Goal: Answer question/provide support: Share knowledge or assist other users

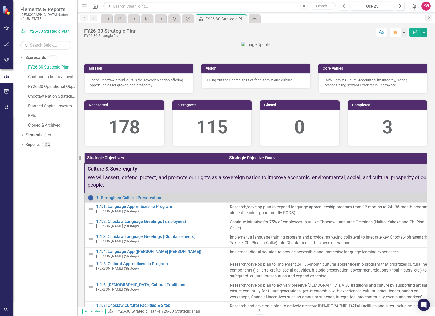
click at [84, 18] on icon "button" at bounding box center [84, 17] width 3 height 1
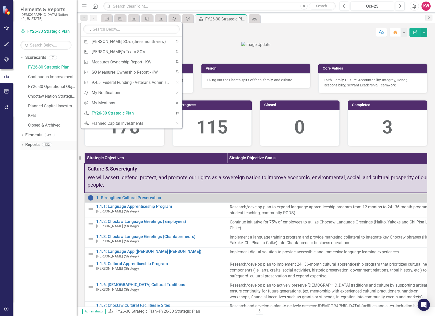
click at [31, 142] on link "Reports" at bounding box center [32, 145] width 14 height 6
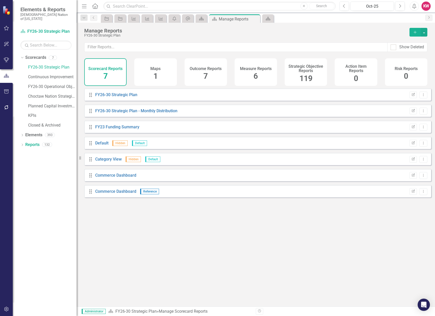
click at [308, 79] on span "119" at bounding box center [305, 78] width 13 height 9
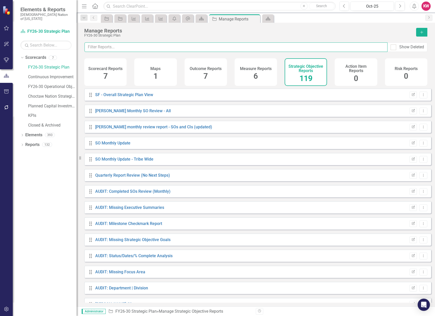
click at [184, 46] on input "text" at bounding box center [236, 46] width 303 height 9
click at [256, 46] on input "text" at bounding box center [236, 46] width 303 height 9
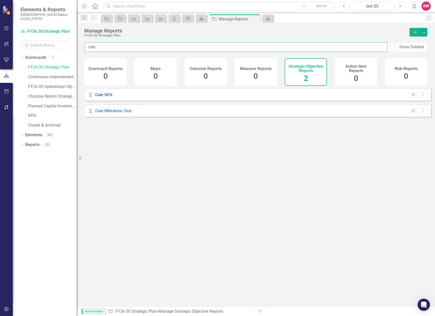
type input "cale"
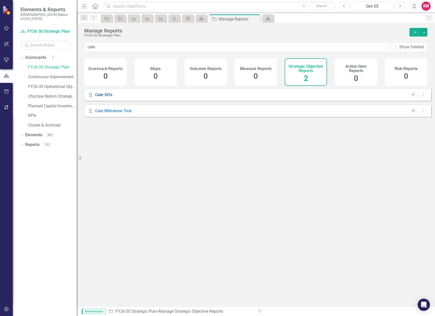
click at [100, 97] on link "Cale SO's" at bounding box center [103, 94] width 17 height 5
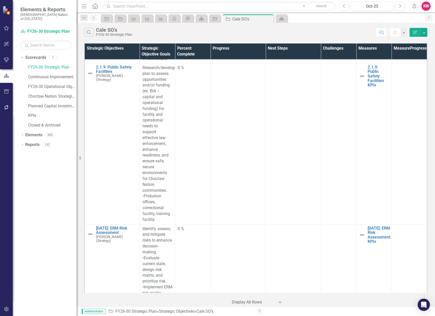
scroll to position [964, 0]
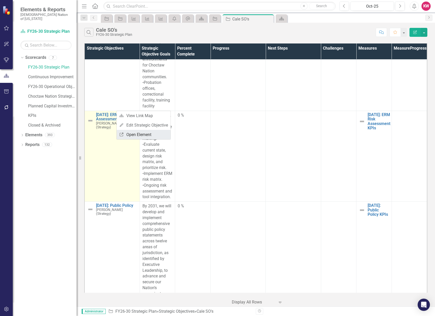
click at [127, 135] on link "Link Open Element" at bounding box center [144, 134] width 54 height 9
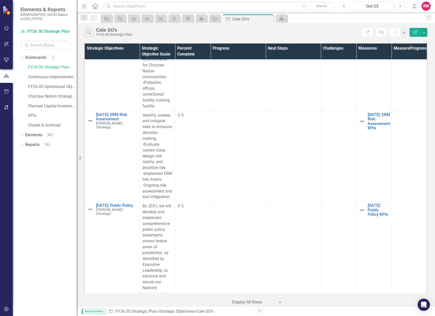
click at [347, 7] on button "Previous" at bounding box center [344, 6] width 9 height 9
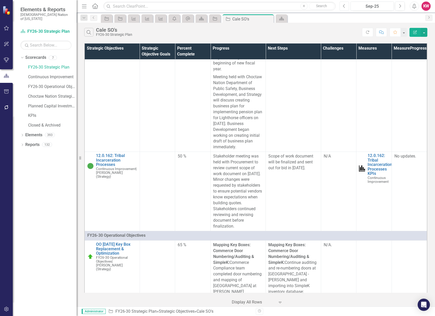
scroll to position [5474, 0]
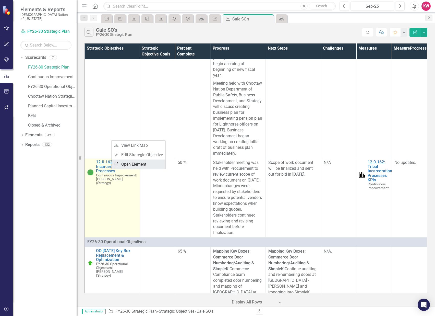
click at [138, 166] on link "Link Open Element" at bounding box center [139, 163] width 54 height 9
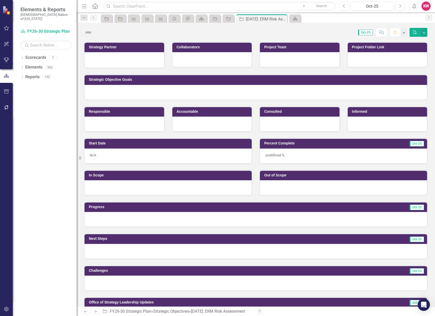
click at [382, 33] on icon "Comment" at bounding box center [381, 32] width 5 height 4
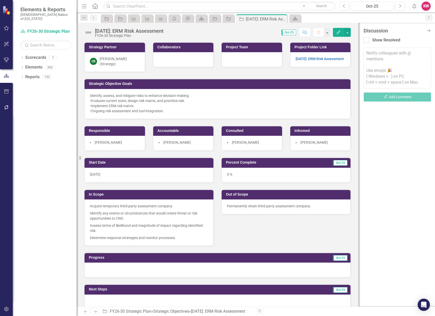
click at [376, 58] on textarea at bounding box center [398, 67] width 68 height 41
click at [387, 54] on textarea "To enrich screen reader interactions, please activate Accessibility in Grammarl…" at bounding box center [398, 67] width 68 height 41
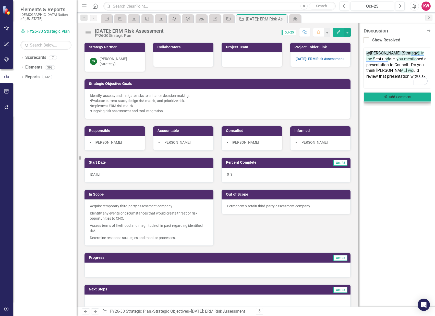
type textarea "@Cale Russell (Strategy), in the Sept update, you mentioned a presentation to C…"
click at [407, 99] on button "Send Add Comment" at bounding box center [398, 96] width 68 height 9
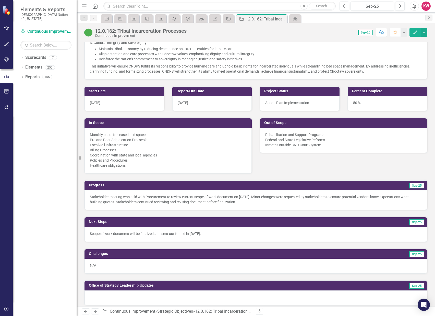
scroll to position [227, 0]
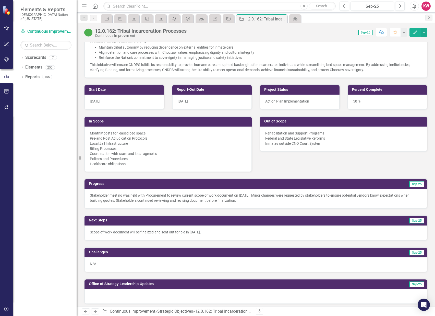
click at [382, 34] on icon "Comment" at bounding box center [381, 32] width 5 height 4
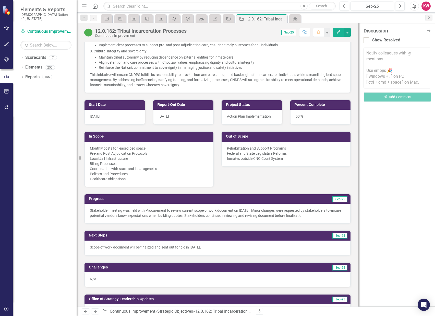
scroll to position [240, 0]
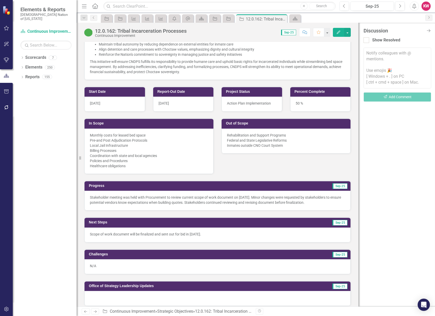
click at [377, 55] on textarea at bounding box center [398, 67] width 68 height 41
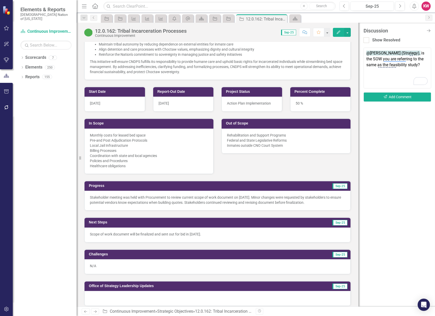
type textarea "@Cale Russell (Strategy), is the SOW you are referring to the same as the feasi…"
click at [390, 140] on div "Discussion Close Discussion Bar Show Resolved Notify colleagues with @ mentions…" at bounding box center [396, 164] width 77 height 283
click at [392, 96] on button "Send Add Comment" at bounding box center [398, 96] width 68 height 9
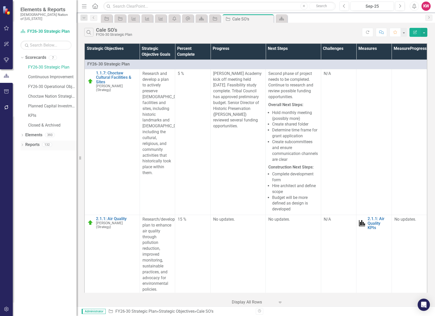
scroll to position [5474, 0]
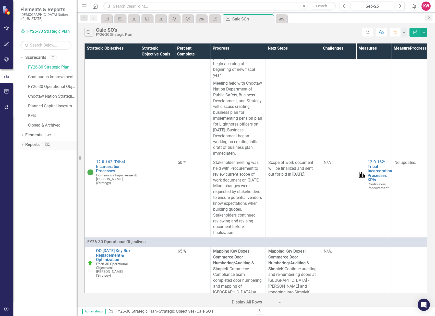
click at [34, 142] on link "Reports" at bounding box center [32, 145] width 14 height 6
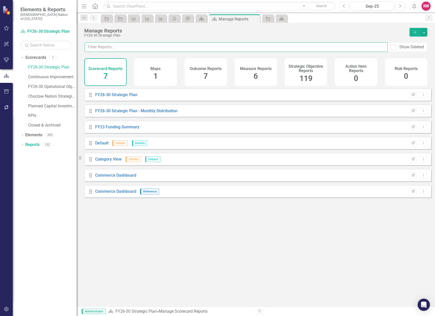
click at [295, 47] on input "text" at bounding box center [236, 46] width 303 height 9
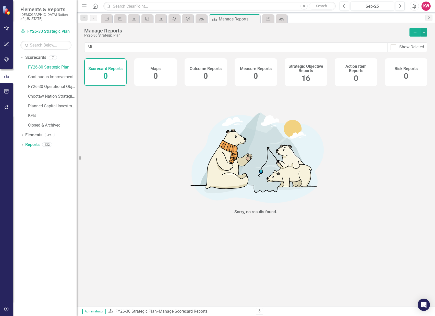
click at [301, 77] on div "Strategic Objective Reports 16" at bounding box center [306, 72] width 42 height 28
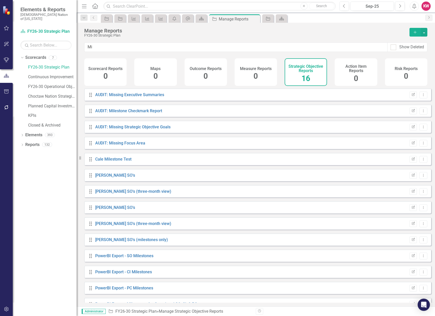
click at [305, 78] on span "16" at bounding box center [306, 78] width 9 height 9
click at [32, 142] on link "Reports" at bounding box center [32, 145] width 14 height 6
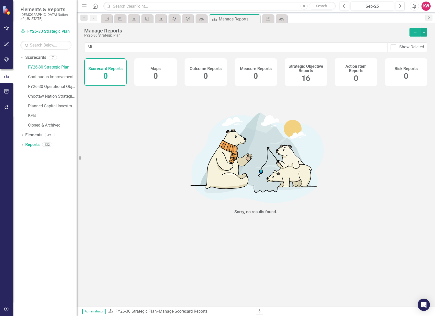
drag, startPoint x: 311, startPoint y: 81, endPoint x: 160, endPoint y: 58, distance: 152.3
click at [311, 80] on div "Strategic Objective Reports 16" at bounding box center [306, 72] width 42 height 28
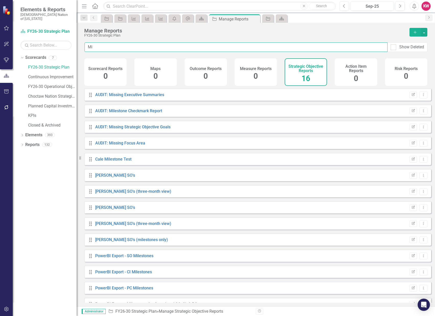
click at [85, 45] on input "Mi" at bounding box center [236, 46] width 303 height 9
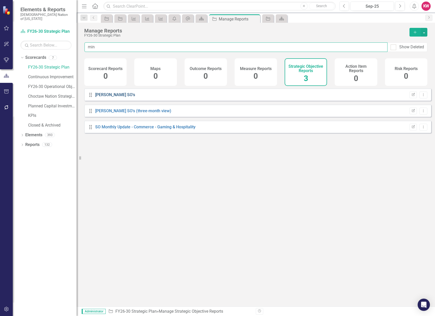
type input "min"
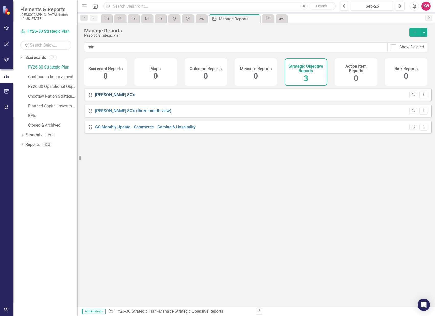
click at [104, 97] on link "[PERSON_NAME] SO's" at bounding box center [115, 94] width 40 height 5
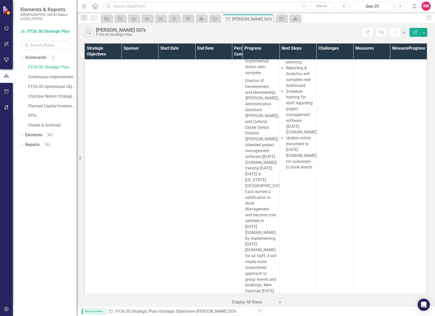
scroll to position [4936, 0]
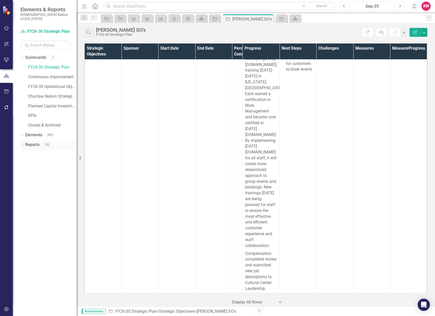
click at [31, 142] on link "Reports" at bounding box center [32, 145] width 14 height 6
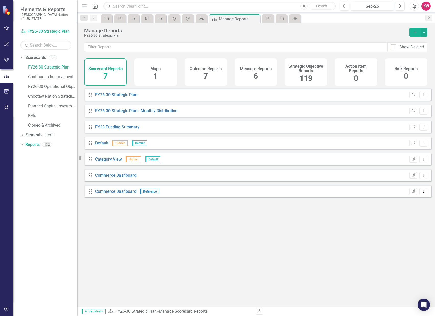
click at [306, 78] on span "119" at bounding box center [305, 78] width 13 height 9
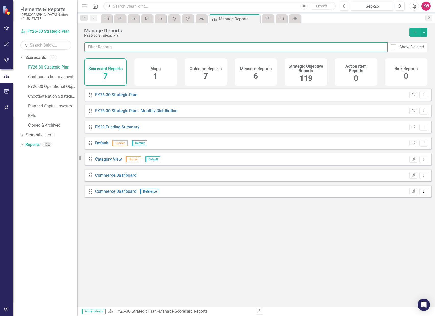
click at [288, 44] on input "text" at bounding box center [236, 46] width 303 height 9
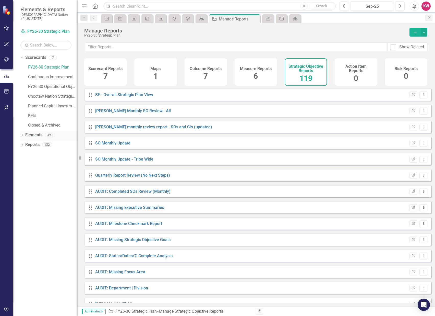
click at [29, 132] on link "Elements" at bounding box center [33, 135] width 17 height 6
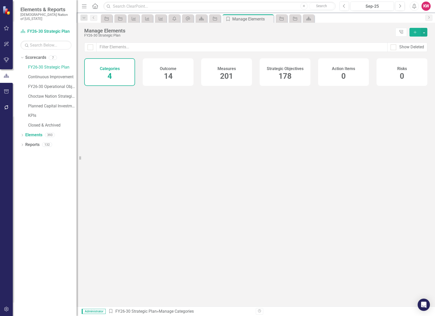
click at [290, 75] on span "178" at bounding box center [285, 75] width 13 height 9
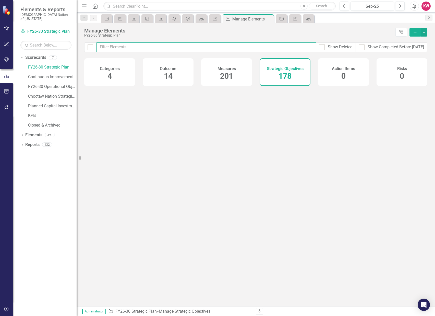
click at [271, 47] on input "text" at bounding box center [207, 46] width 220 height 9
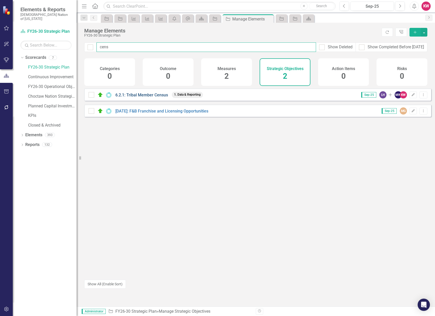
type input "cens"
click at [143, 97] on link "6.2.1: Tribal Member Census" at bounding box center [141, 94] width 53 height 5
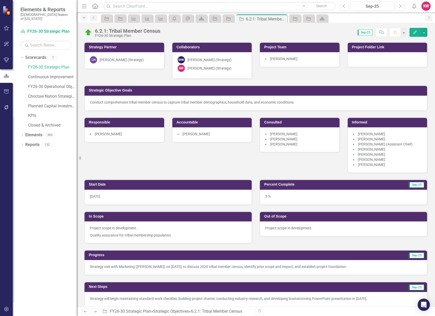
click at [84, 18] on icon "Dropdown" at bounding box center [84, 18] width 5 height 4
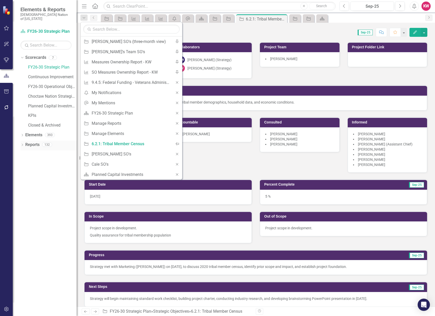
click at [30, 142] on link "Reports" at bounding box center [32, 145] width 14 height 6
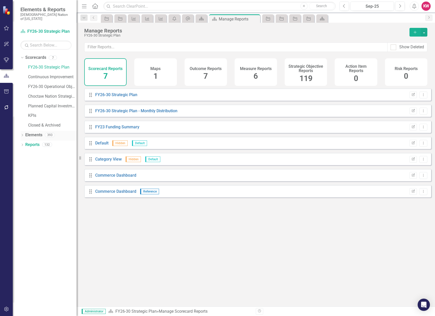
click at [31, 132] on link "Elements" at bounding box center [33, 135] width 17 height 6
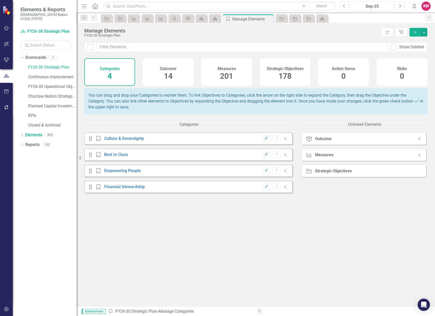
click at [281, 74] on span "178" at bounding box center [285, 75] width 13 height 9
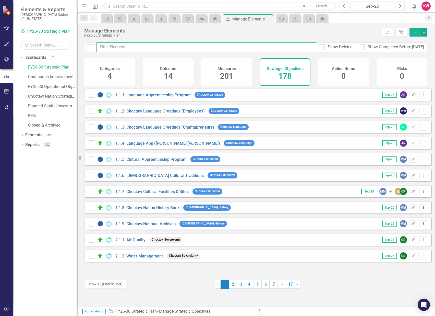
click at [256, 43] on input "text" at bounding box center [207, 46] width 220 height 9
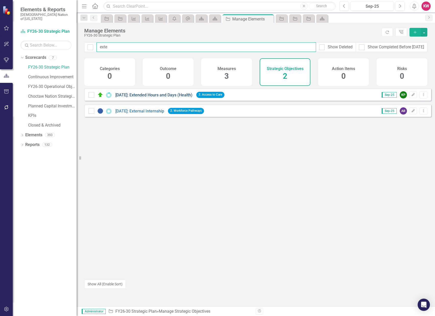
type input "exte"
click at [155, 97] on link "[DATE]: Extended Hours and Days (Health)" at bounding box center [153, 94] width 77 height 5
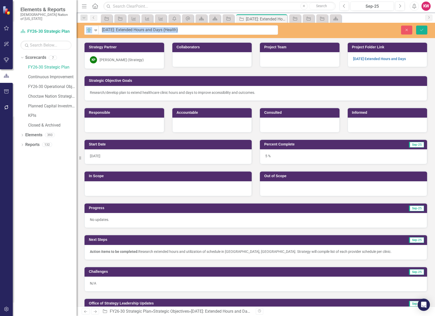
drag, startPoint x: 190, startPoint y: 32, endPoint x: 134, endPoint y: 28, distance: 56.5
drag, startPoint x: 161, startPoint y: 30, endPoint x: 102, endPoint y: 28, distance: 59.2
click at [102, 28] on input "[DATE]: Extended Hours and Days (Health)" at bounding box center [188, 29] width 179 height 9
click at [405, 29] on icon "Close" at bounding box center [406, 30] width 5 height 4
